Goal: Task Accomplishment & Management: Manage account settings

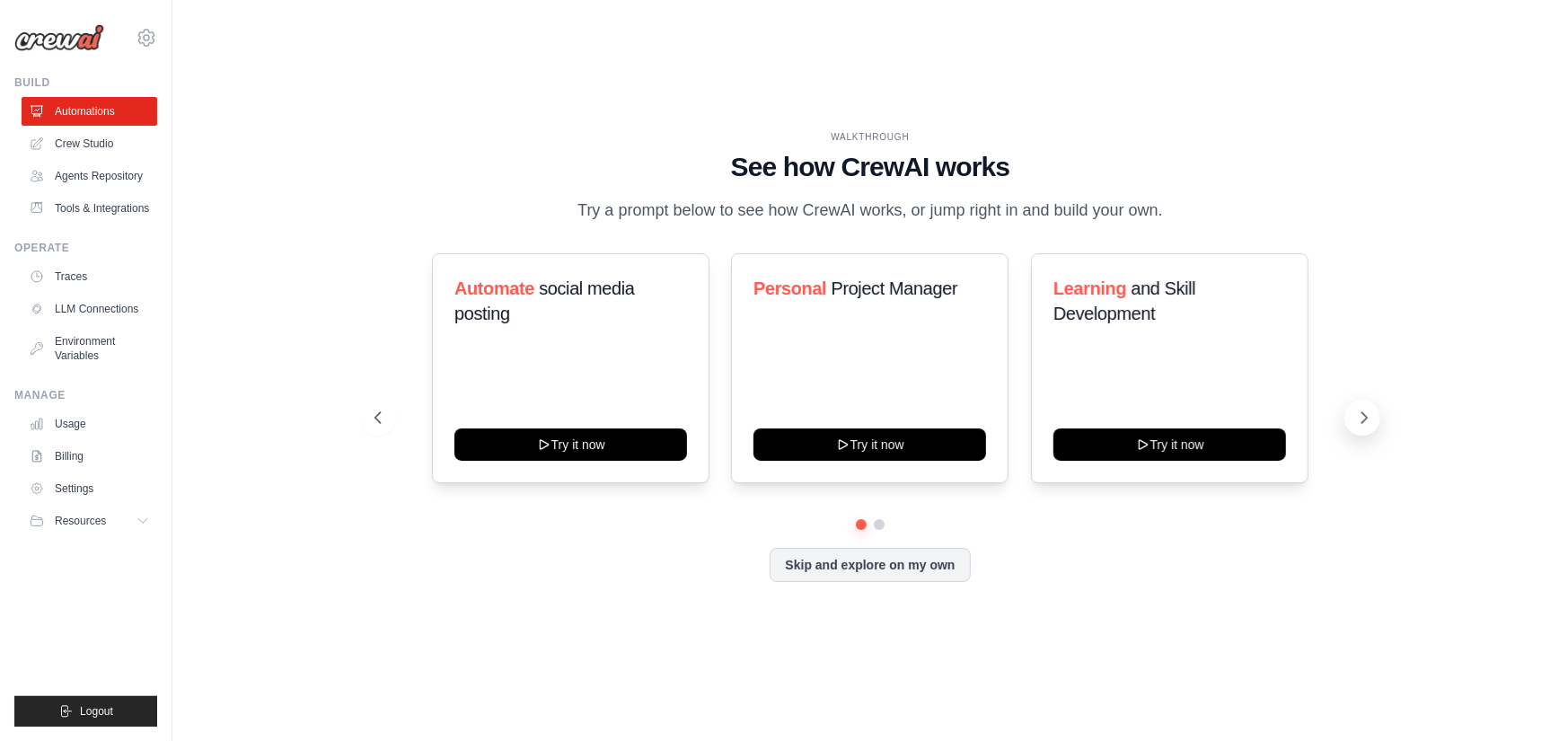
click at [1369, 418] on icon at bounding box center [1364, 417] width 18 height 18
click at [370, 429] on button at bounding box center [378, 417] width 36 height 36
click at [92, 523] on span "Resources" at bounding box center [83, 520] width 51 height 14
click at [140, 519] on icon at bounding box center [144, 520] width 14 height 14
click at [152, 39] on icon at bounding box center [146, 37] width 22 height 22
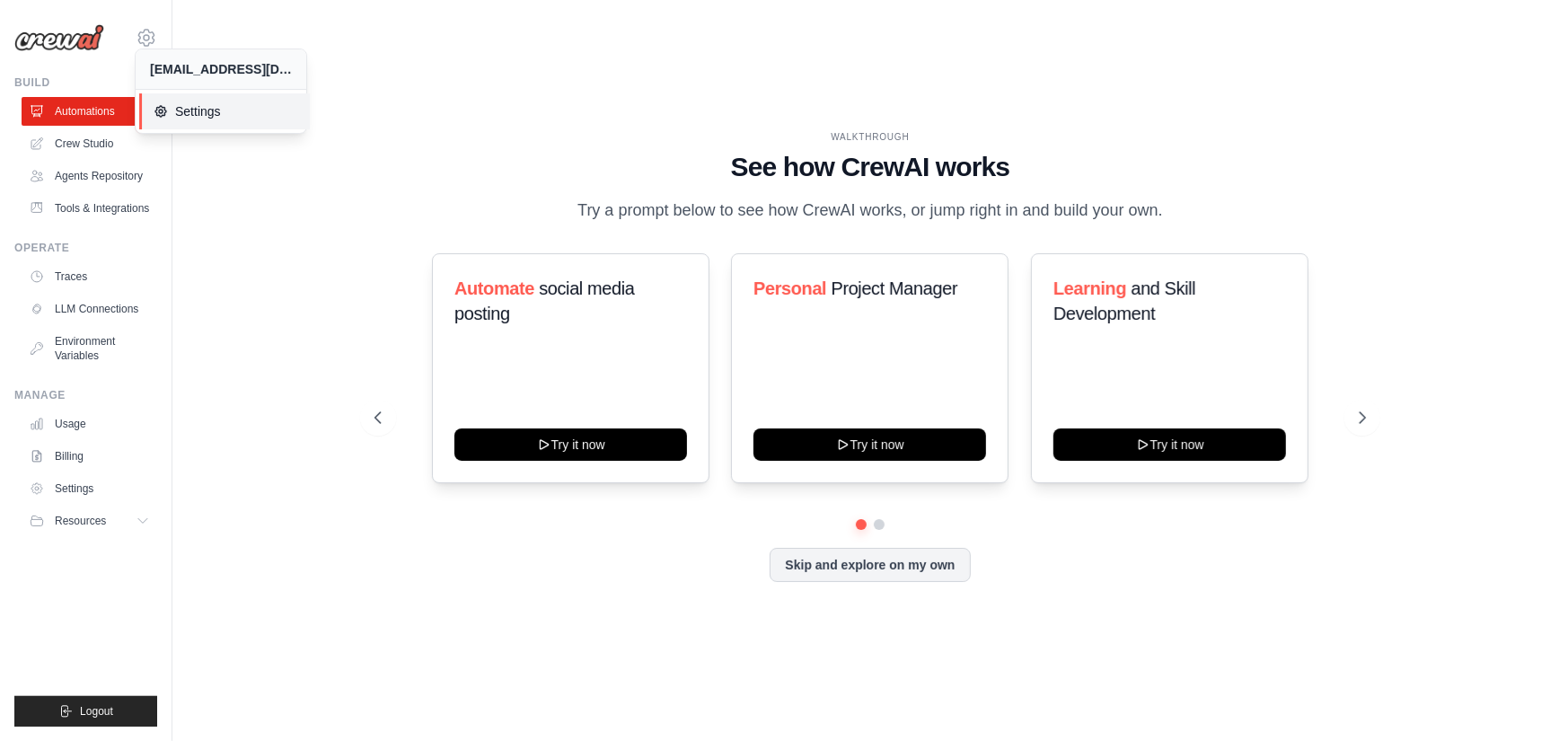
click at [201, 117] on span "Settings" at bounding box center [224, 111] width 141 height 18
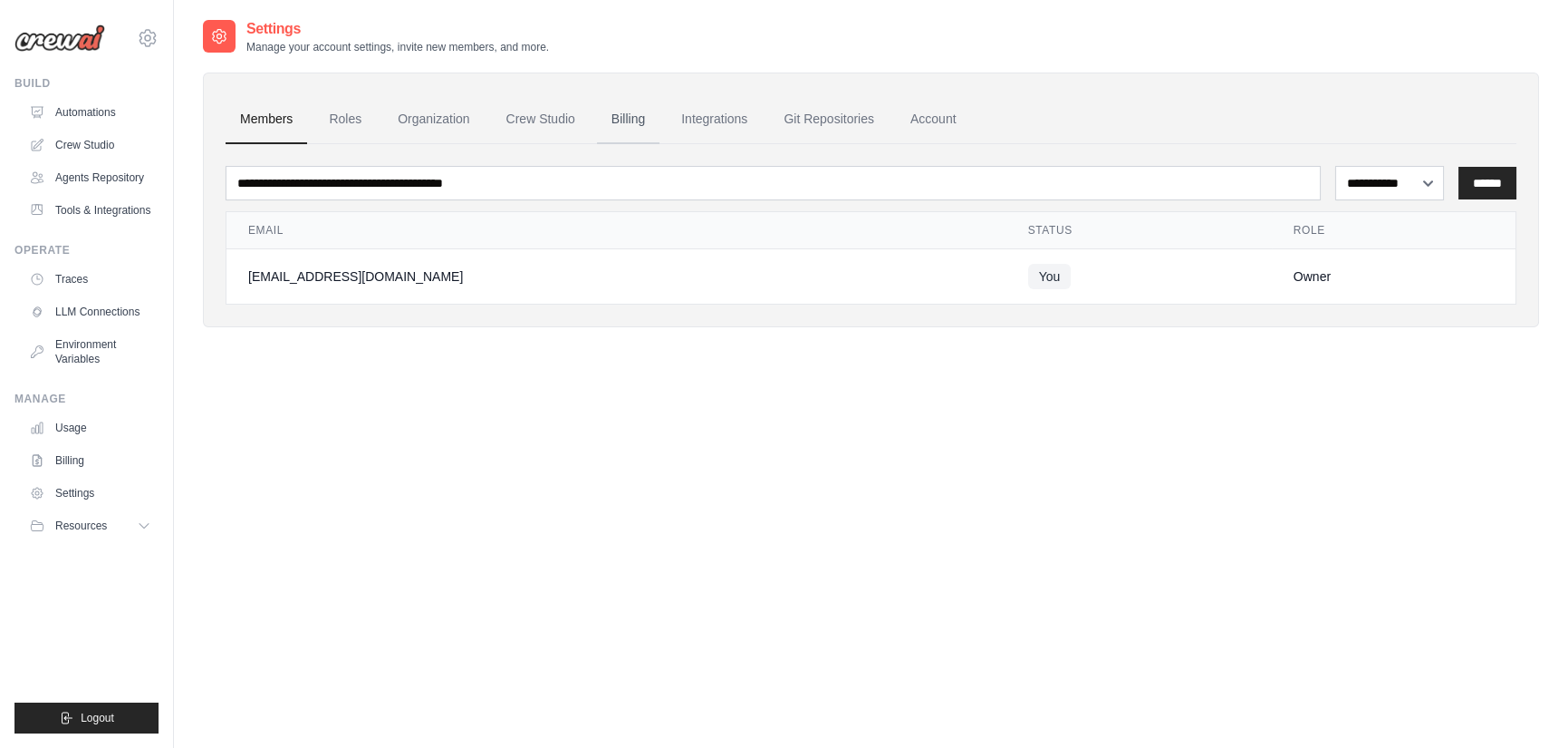
click at [648, 125] on link "Billing" at bounding box center [628, 119] width 62 height 49
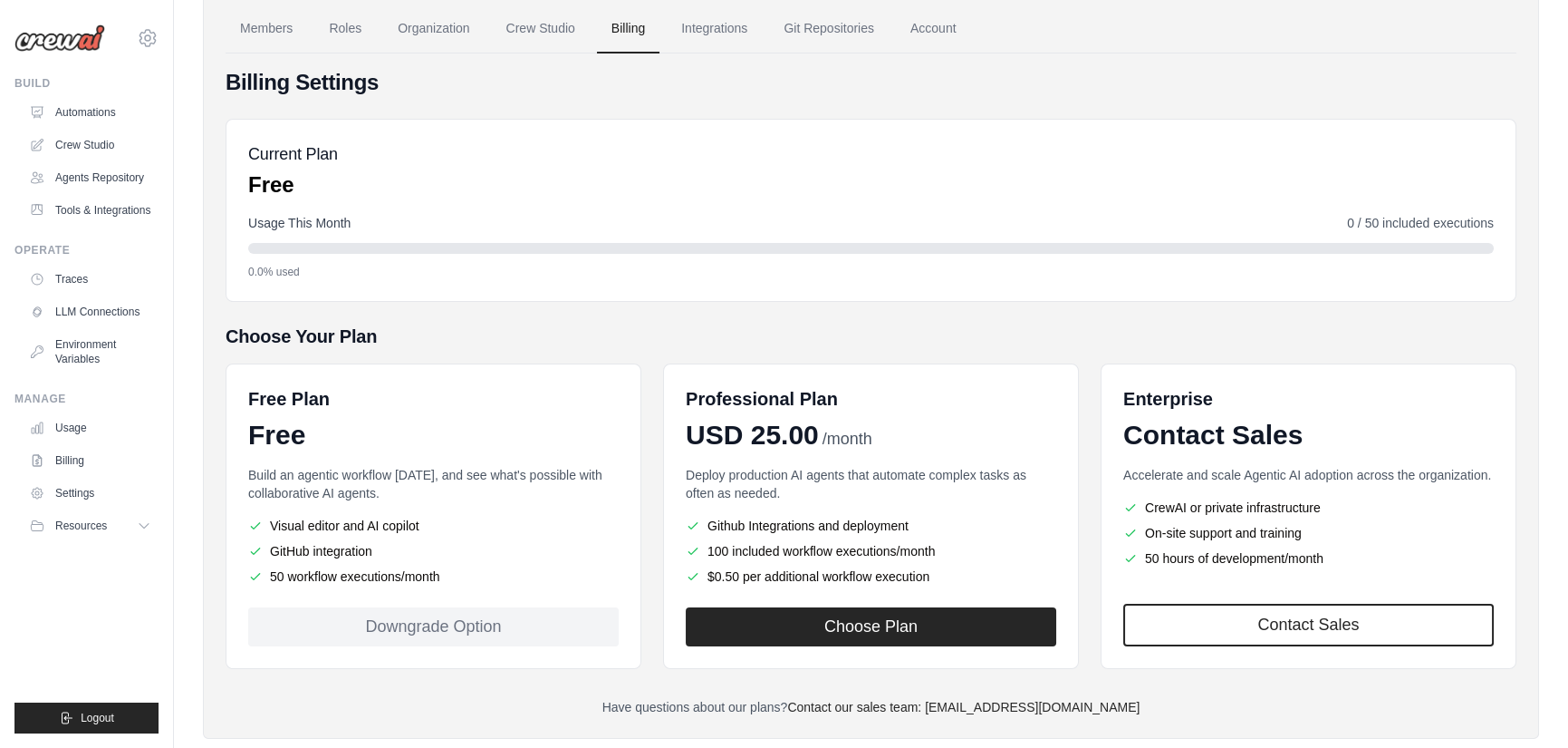
scroll to position [126, 0]
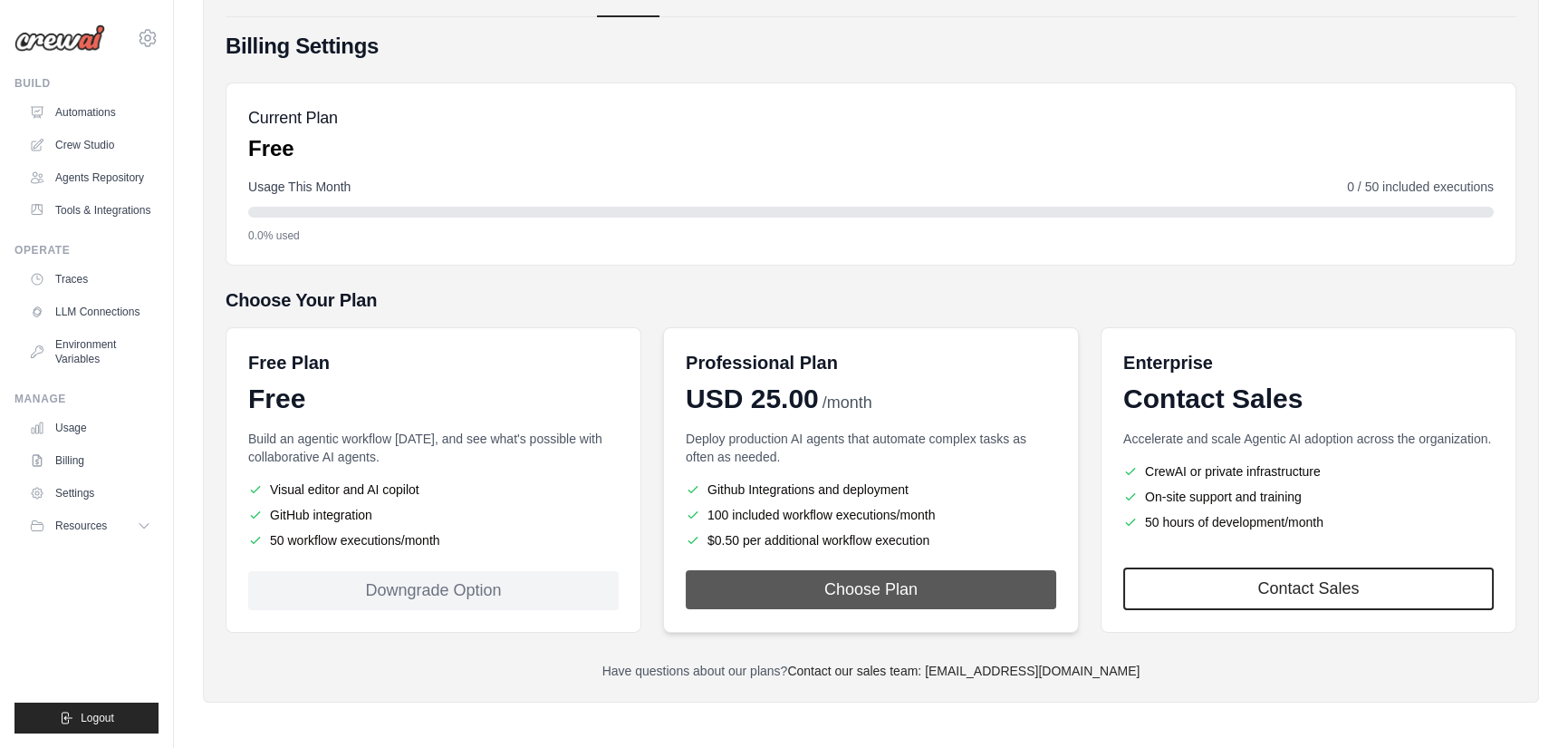
click at [859, 598] on button "Choose Plan" at bounding box center [870, 589] width 370 height 39
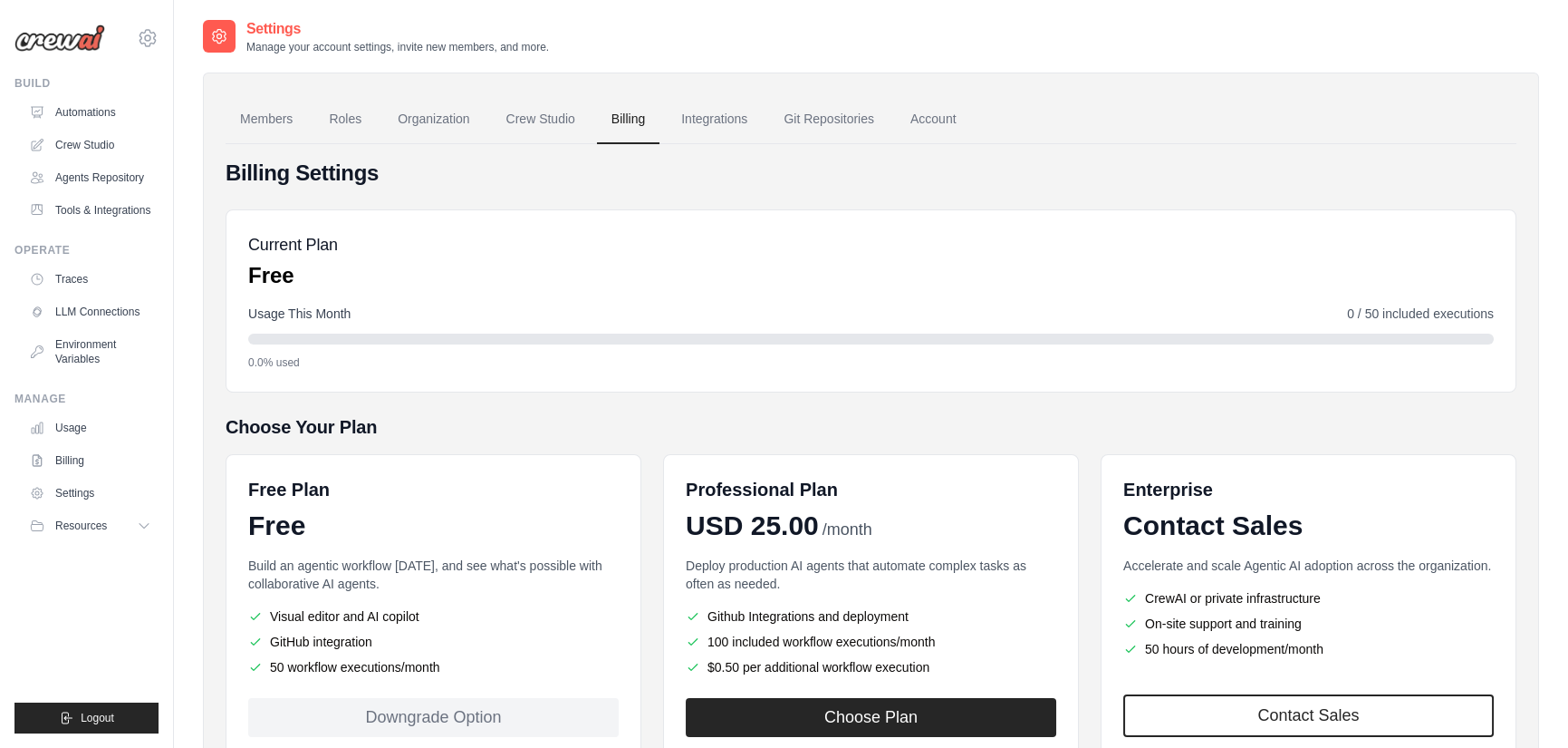
scroll to position [126, 0]
